Goal: Task Accomplishment & Management: Manage account settings

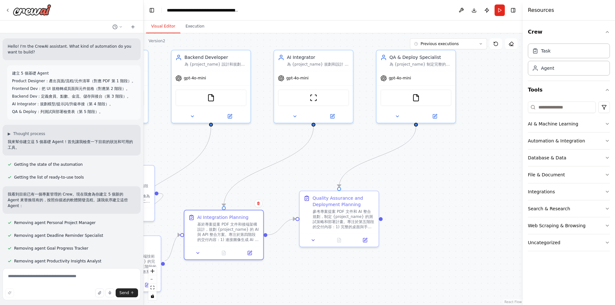
scroll to position [1735, 0]
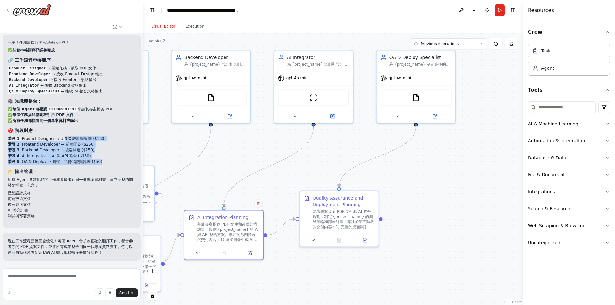
drag, startPoint x: 61, startPoint y: 136, endPoint x: 99, endPoint y: 163, distance: 46.3
click at [99, 163] on ul "階段 1 : Product Designer → UI/UX 設計與規劃 ($150) 階段 2 : Frontend Developer → 前端開發 (…" at bounding box center [72, 150] width 128 height 29
click at [99, 163] on li "階段 5 : QA & Deploy → 測試、品質保證與部署 ($50)" at bounding box center [72, 162] width 128 height 6
drag, startPoint x: 99, startPoint y: 163, endPoint x: 40, endPoint y: 136, distance: 64.5
click at [40, 136] on ul "階段 1 : Product Designer → UI/UX 設計與規劃 ($150) 階段 2 : Frontend Developer → 前端開發 (…" at bounding box center [72, 150] width 128 height 29
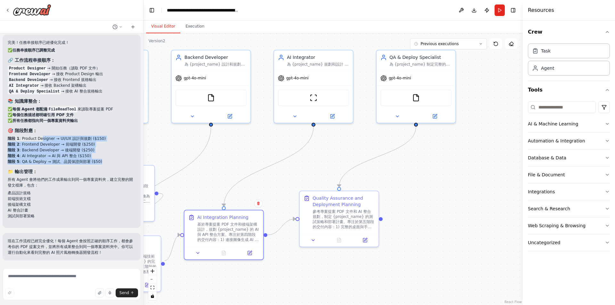
click at [101, 150] on li "階段 3 : Backend Developer → 後端開發 ($250)" at bounding box center [72, 150] width 128 height 6
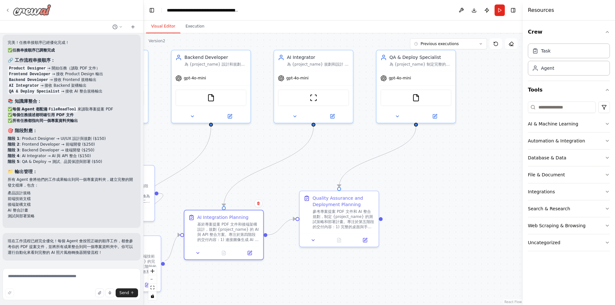
click at [8, 5] on div at bounding box center [28, 10] width 46 height 12
click at [31, 9] on img at bounding box center [32, 10] width 38 height 12
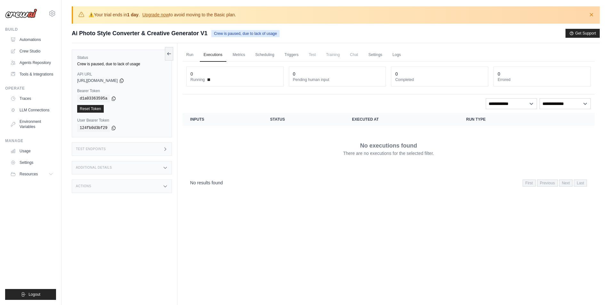
click at [316, 31] on div "Ai Photo Style Converter & Creative Generator V1 Crew is paused, due to lack of…" at bounding box center [336, 33] width 528 height 9
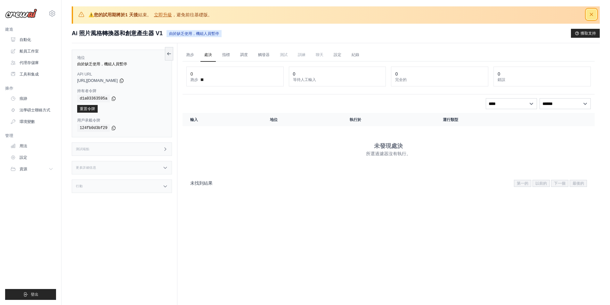
click at [594, 14] on icon "button" at bounding box center [591, 14] width 6 height 6
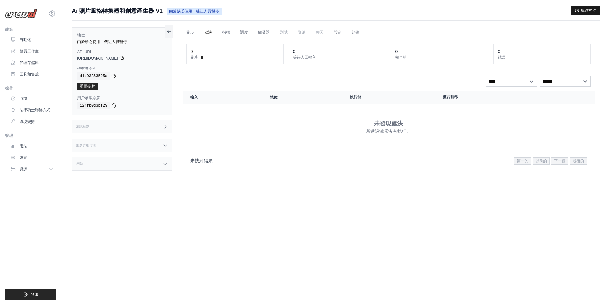
click at [593, 11] on font "獲取支持" at bounding box center [587, 10] width 15 height 4
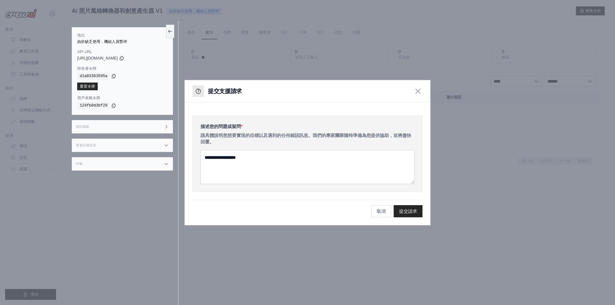
click at [451, 148] on div at bounding box center [307, 152] width 615 height 305
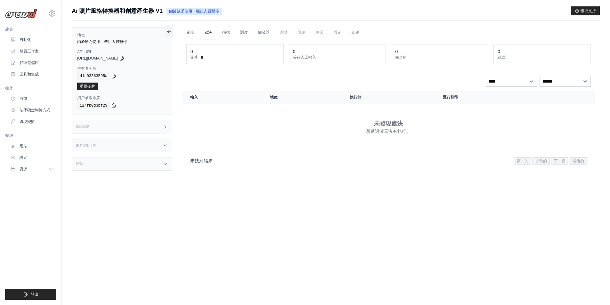
click at [285, 198] on div "跑步 處決 指標 調度 觸發器 測試 訓練 聊天 設定 紀錄 0 跑步 0 等待人工輸入 0" at bounding box center [388, 173] width 422 height 305
click at [18, 160] on link "設定" at bounding box center [32, 157] width 48 height 10
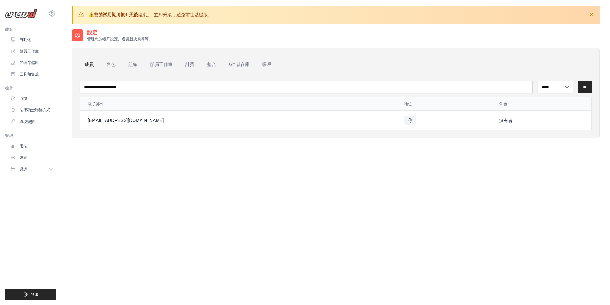
click at [172, 15] on font "立即升級" at bounding box center [163, 14] width 18 height 5
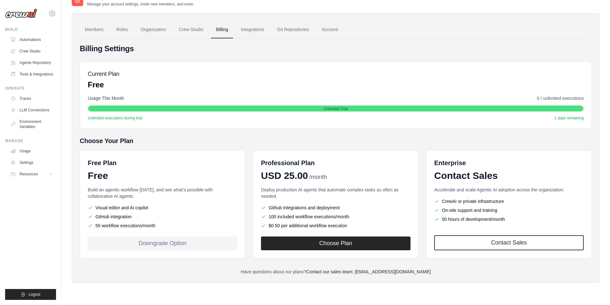
scroll to position [35, 0]
click at [219, 147] on div "Choose Your Plan Free Plan Free Build an agentic workflow today, and see what's…" at bounding box center [336, 197] width 512 height 122
click at [210, 156] on div "Free Plan Free Build an agentic workflow today, and see what's possible with co…" at bounding box center [162, 204] width 165 height 108
click at [225, 142] on h5 "Choose Your Plan" at bounding box center [336, 140] width 512 height 9
drag, startPoint x: 0, startPoint y: 0, endPoint x: 231, endPoint y: 135, distance: 267.7
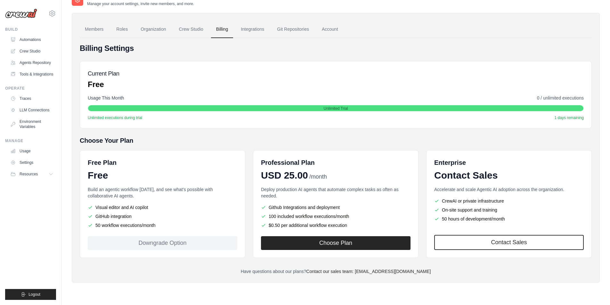
click at [231, 135] on div "Billing Settings Current Plan Free Usage This Month 0 / unlimited executions Un…" at bounding box center [336, 158] width 512 height 231
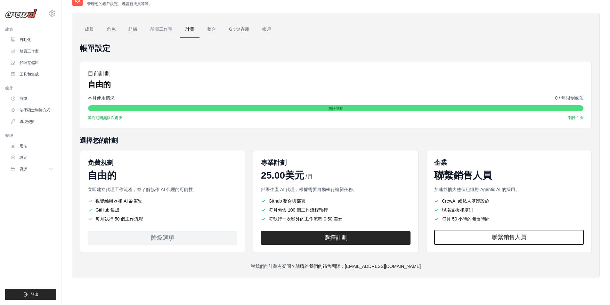
click at [225, 143] on h5 "選擇您的計劃" at bounding box center [336, 140] width 512 height 9
drag, startPoint x: 91, startPoint y: 119, endPoint x: 132, endPoint y: 120, distance: 41.3
click at [132, 120] on div "審判期間無限次處決 剩餘 1 天" at bounding box center [336, 117] width 496 height 5
drag, startPoint x: 337, startPoint y: 108, endPoint x: 430, endPoint y: 116, distance: 93.5
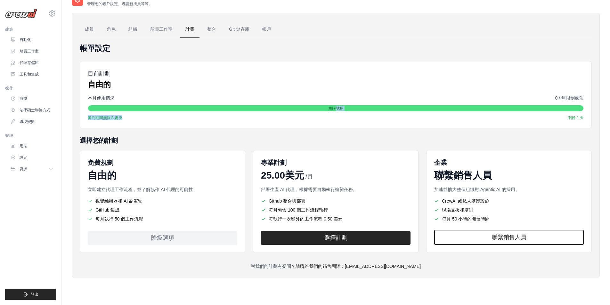
click at [430, 116] on div "本月使用情況 0 / 無限制處決 無限試用 審判期間無限次處決 剩餘 1 天" at bounding box center [336, 108] width 496 height 26
click at [430, 116] on div "審判期間無限次處決 剩餘 1 天" at bounding box center [336, 117] width 496 height 5
drag, startPoint x: 577, startPoint y: 118, endPoint x: 589, endPoint y: 117, distance: 11.5
click at [589, 117] on div "目前計劃 自由的 本月使用情況 0 / 無限制處決 無限試用 審判期間無限次處決 剩餘 1 天" at bounding box center [336, 94] width 512 height 67
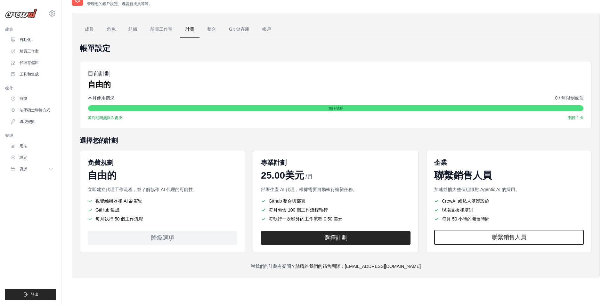
click at [480, 119] on div "審判期間無限次處決 剩餘 1 天" at bounding box center [336, 117] width 496 height 5
click at [194, 136] on div "帳單設定 目前計劃 自由的 本月使用情況 0 / 無限制處決 無限試用 審判期間無限次處決 剩餘 1 天 選擇您的計劃 免費規劃 自由的 立即建立代理工作流程…" at bounding box center [336, 156] width 512 height 226
click at [196, 265] on p "對我們的計劃有疑問？ 請聯絡我們的銷售團隊：[EMAIL_ADDRESS][DOMAIN_NAME]" at bounding box center [336, 266] width 512 height 6
